Goal: Information Seeking & Learning: Compare options

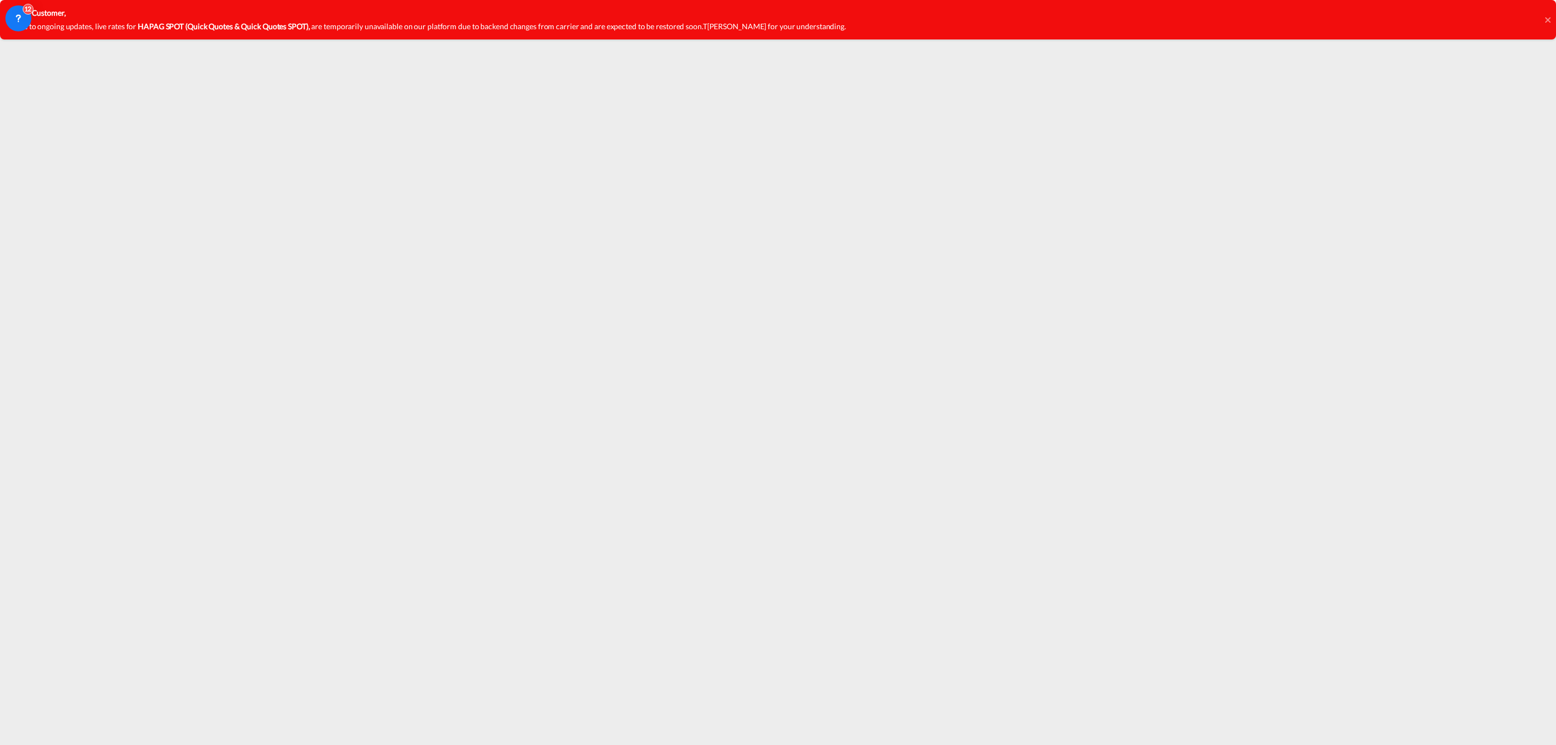
click at [1547, 22] on icon at bounding box center [1548, 20] width 5 height 9
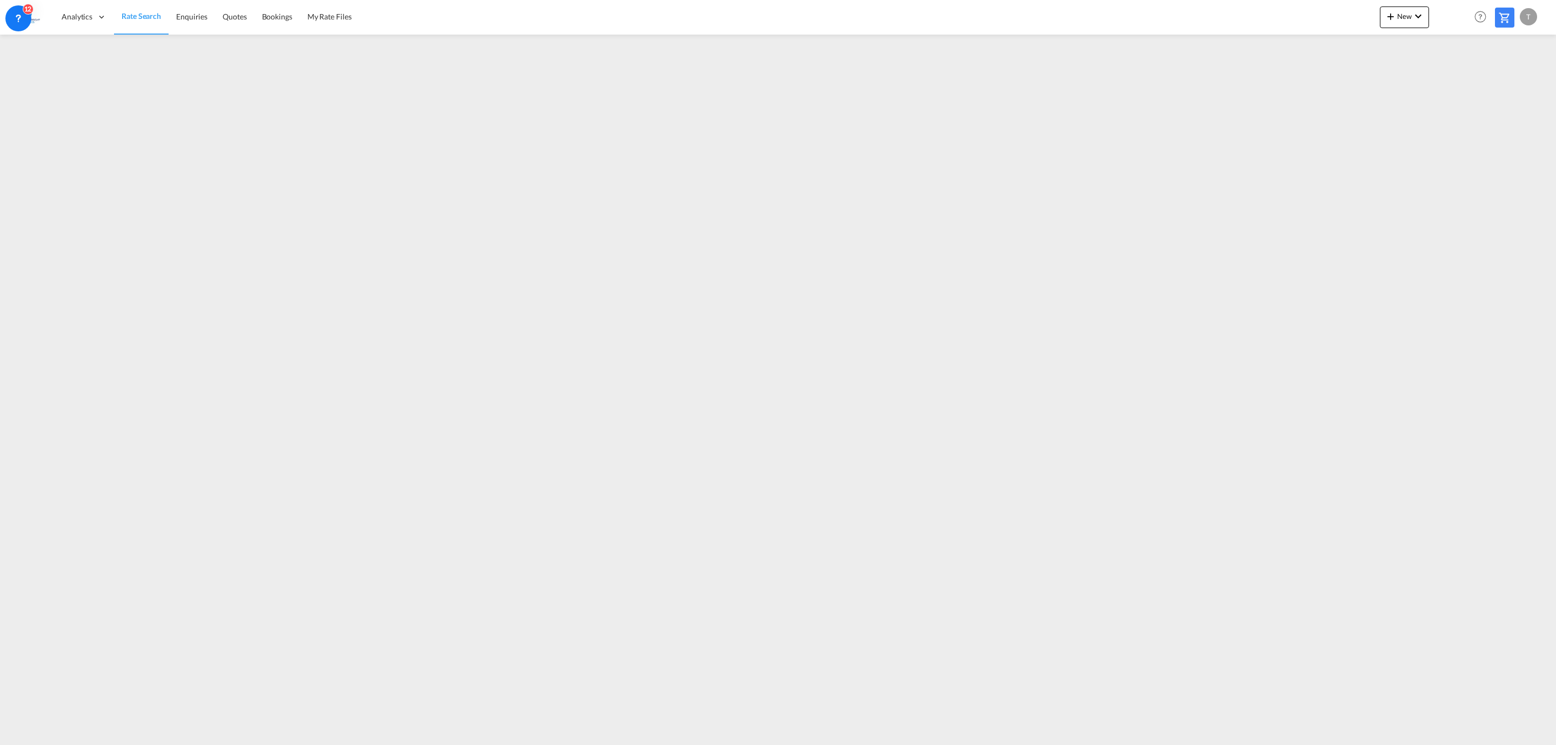
click at [148, 18] on span "Rate Search" at bounding box center [141, 15] width 39 height 9
click at [148, 17] on span "Rate Search" at bounding box center [141, 15] width 39 height 9
click at [139, 17] on span "Rate Search" at bounding box center [141, 15] width 39 height 9
